Goal: Task Accomplishment & Management: Manage account settings

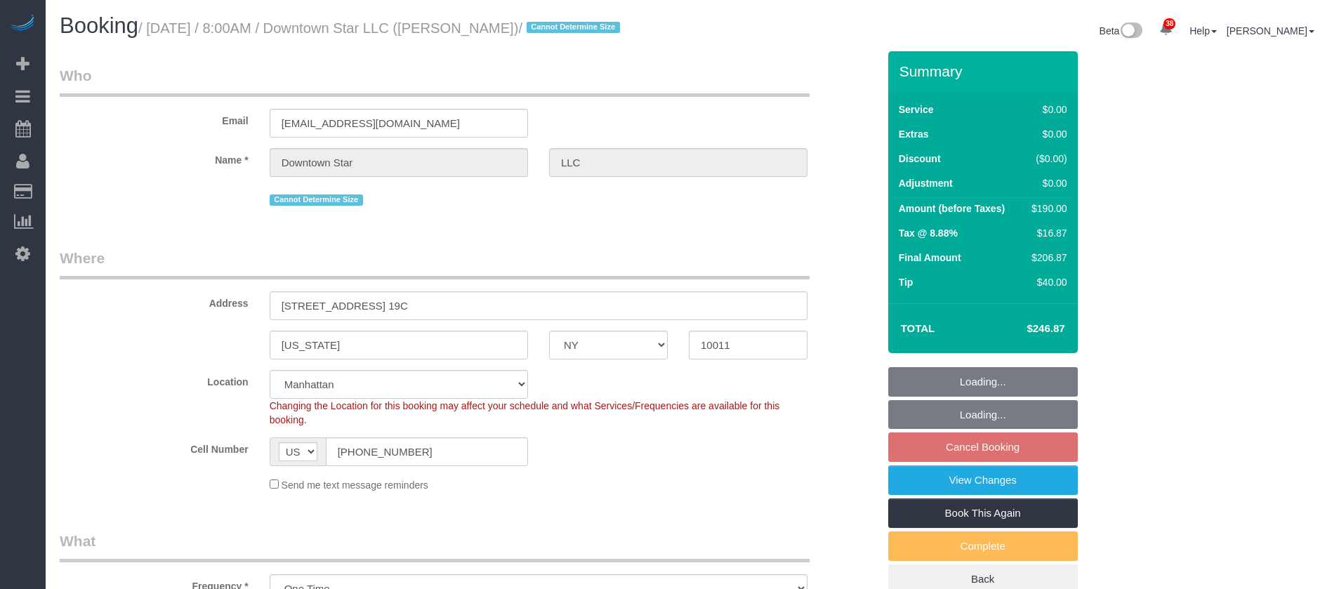
select select "NY"
select select "2"
select select "string:stripe-pm_1KvOjB4VGloSiKo7kyjD2Qnp"
select select "spot1"
select select "number:56"
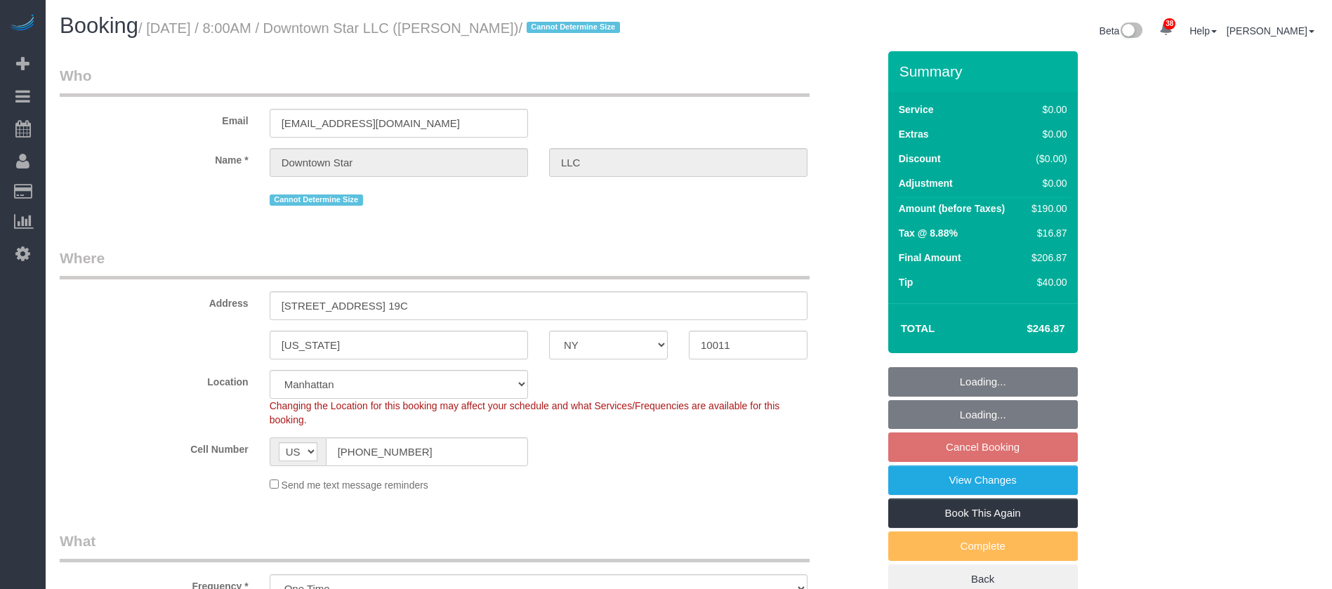
select select "number:77"
select select "number:15"
select select "number:6"
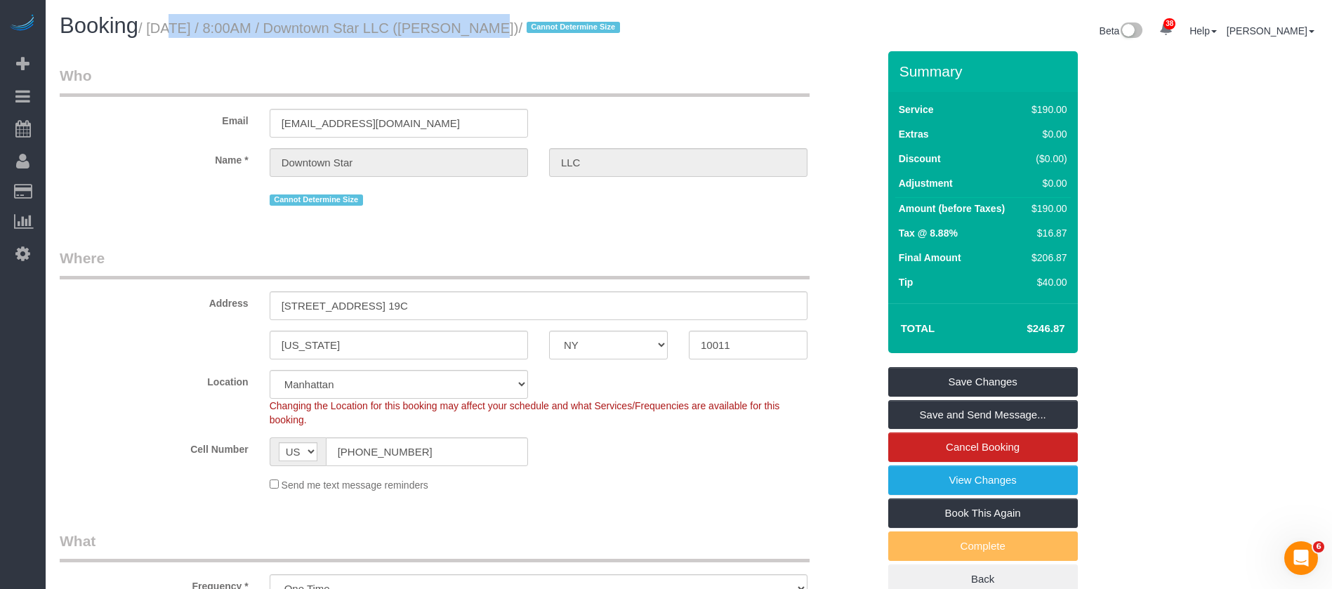
drag, startPoint x: 149, startPoint y: 24, endPoint x: 473, endPoint y: 36, distance: 324.6
click at [460, 25] on small "/ [DATE] / 8:00AM / Downtown Star LLC ([PERSON_NAME]) / Cannot Determine Size" at bounding box center [381, 27] width 486 height 15
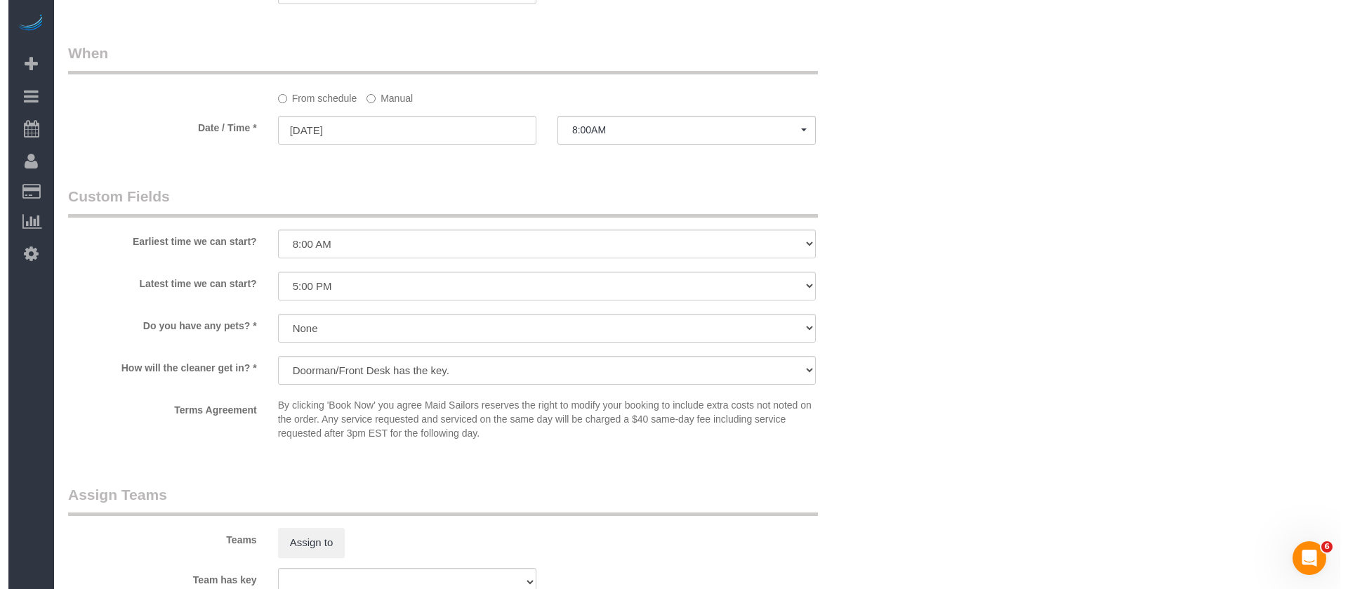
scroll to position [1580, 0]
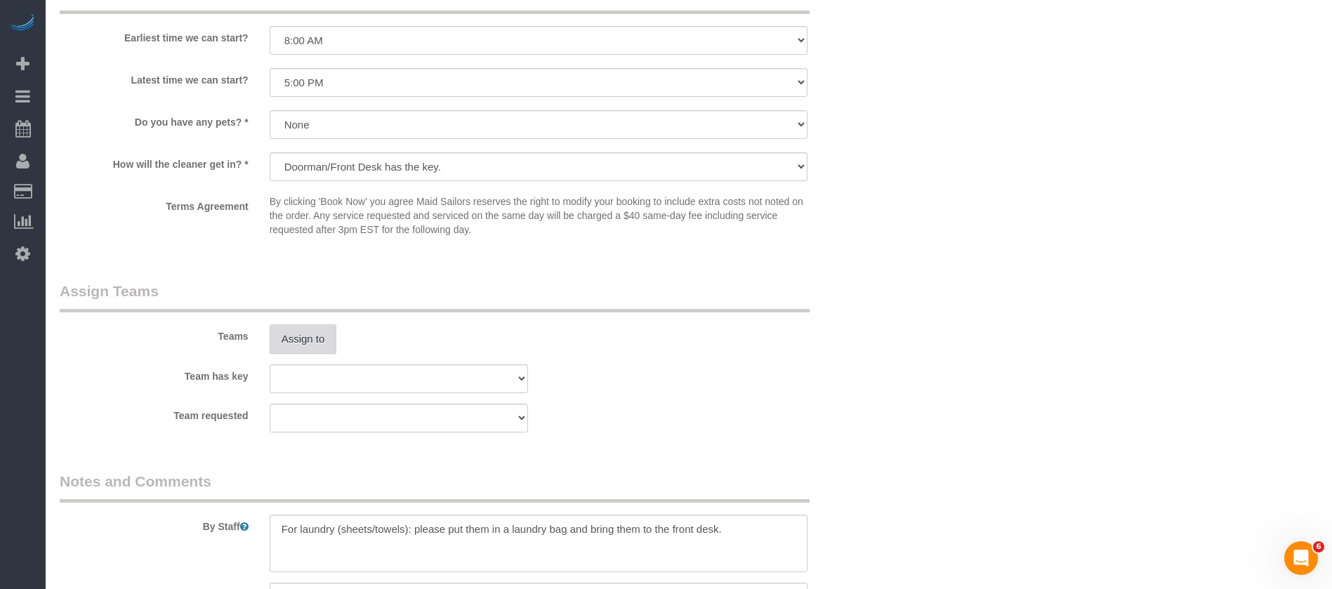
click at [300, 331] on button "Assign to" at bounding box center [303, 338] width 67 height 29
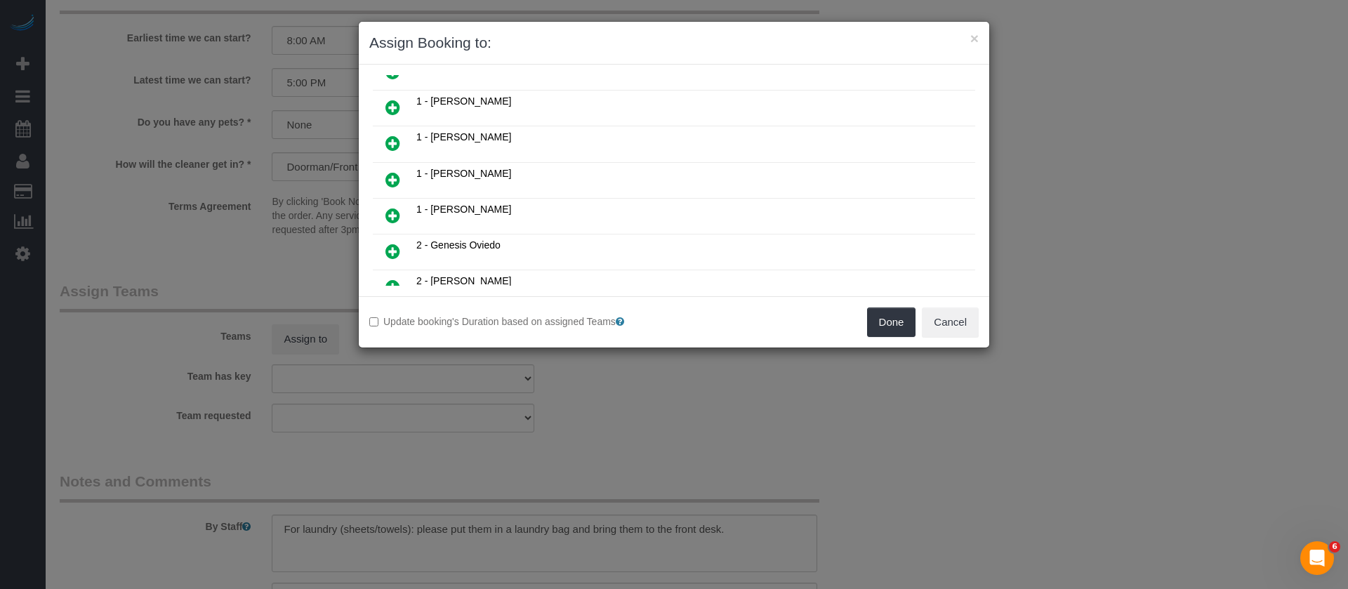
scroll to position [105, 0]
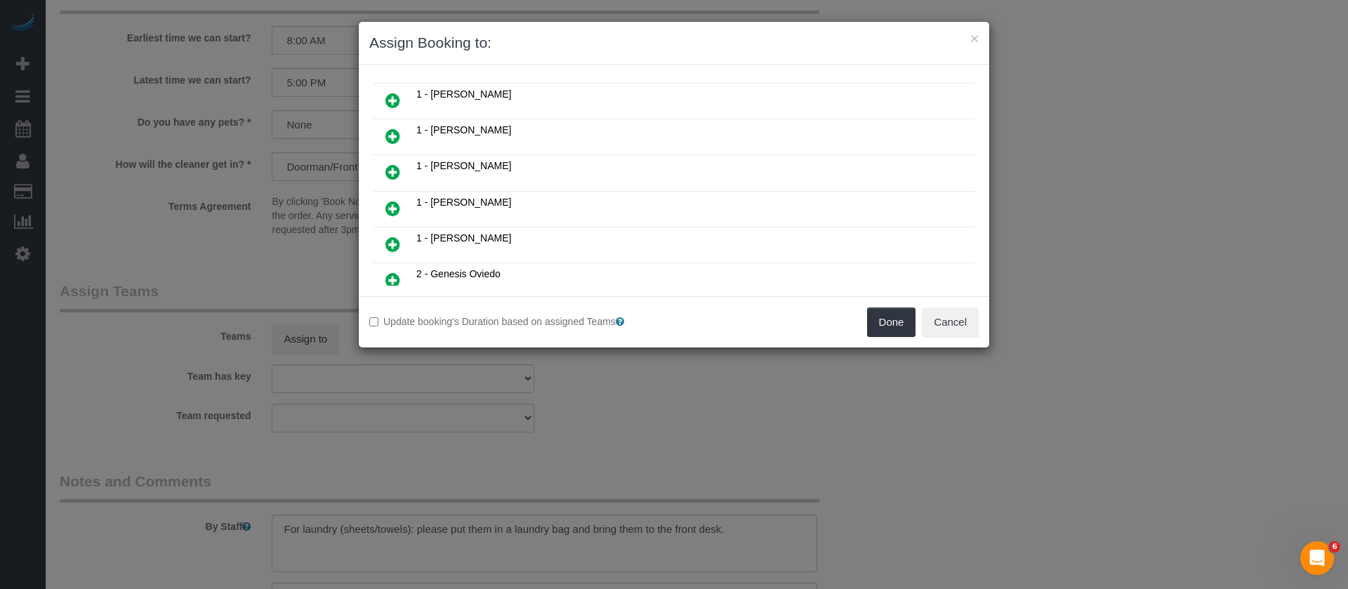
click at [392, 206] on icon at bounding box center [392, 208] width 15 height 17
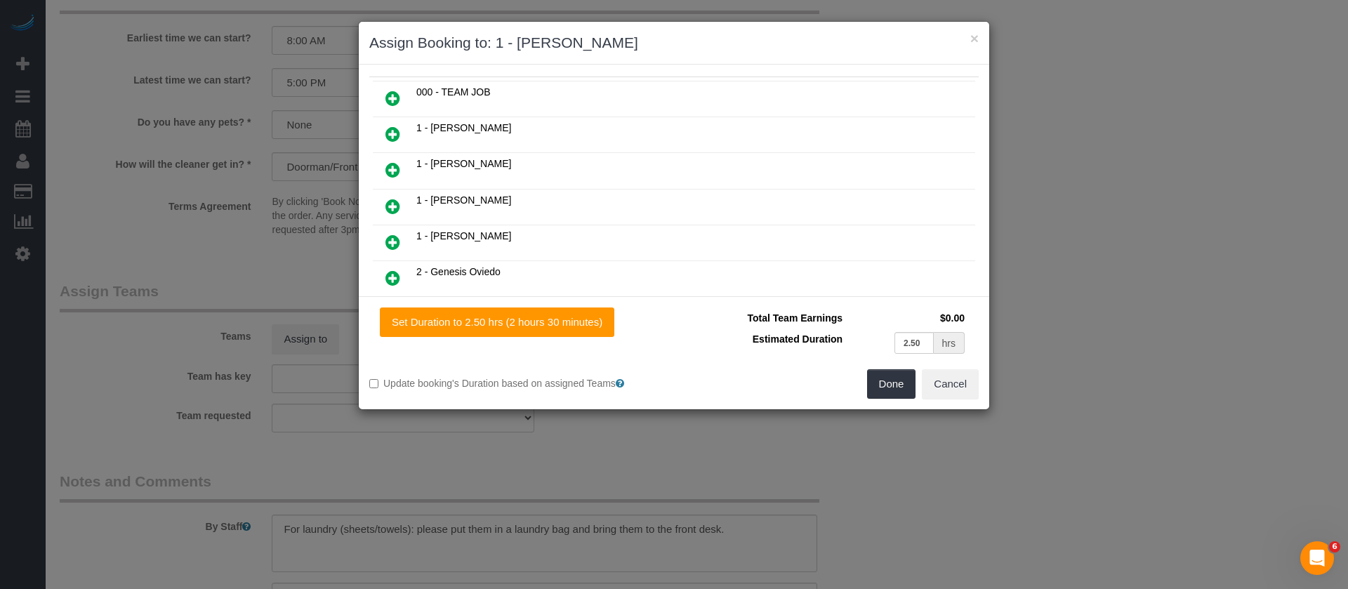
scroll to position [139, 0]
click at [884, 384] on button "Done" at bounding box center [891, 383] width 49 height 29
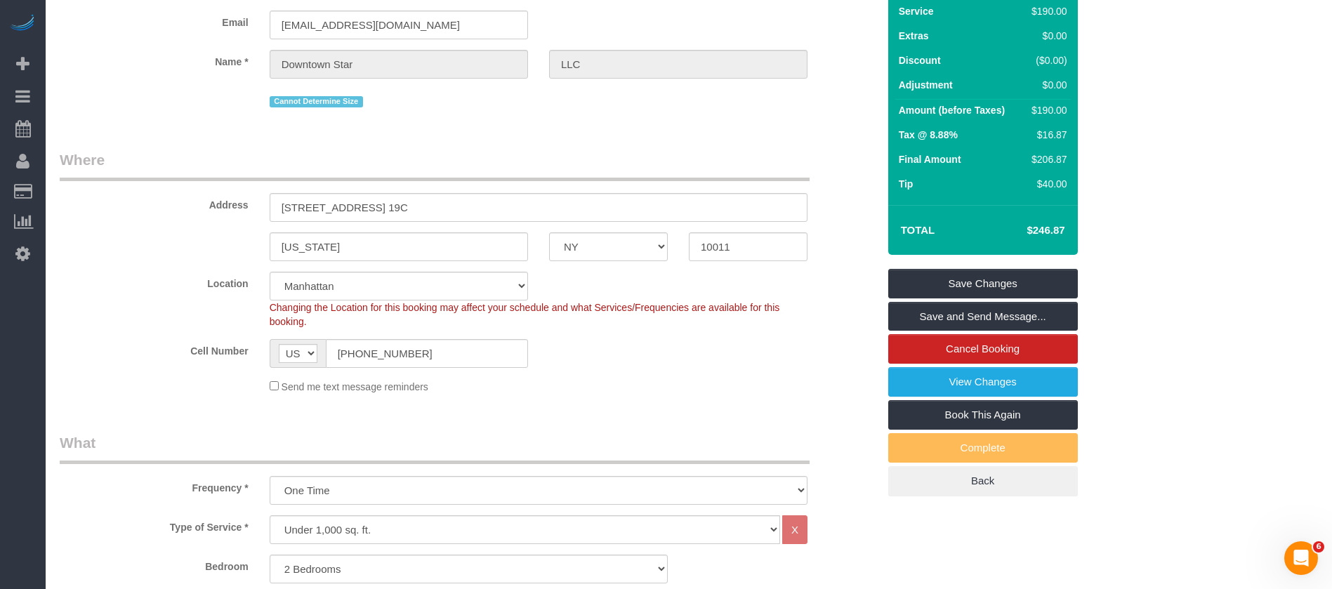
scroll to position [0, 0]
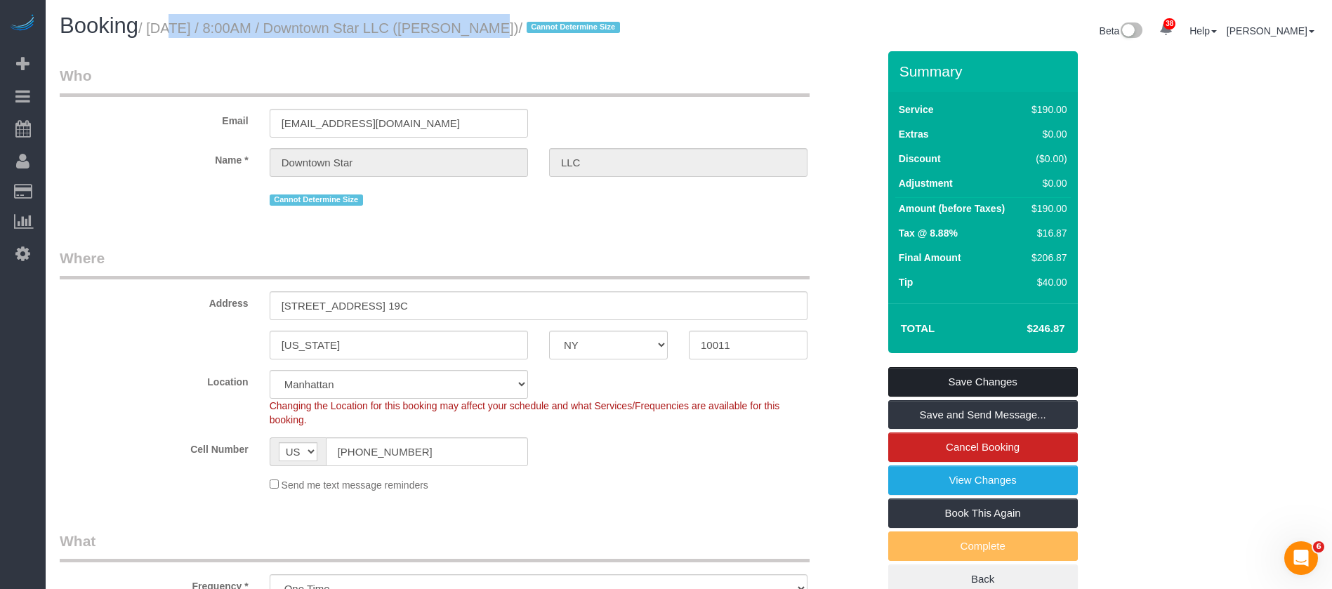
click at [981, 383] on link "Save Changes" at bounding box center [983, 381] width 190 height 29
